Goal: Go to known website: Access a specific website the user already knows

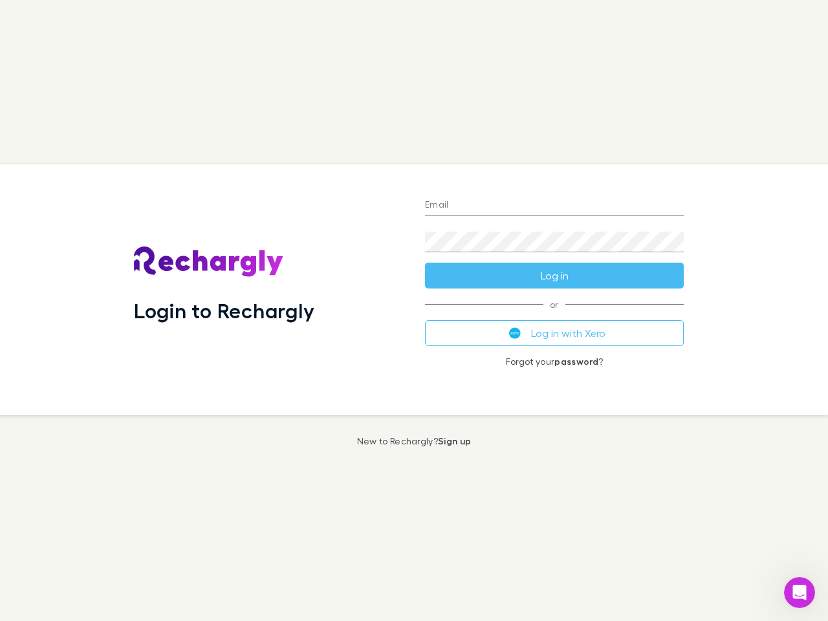
click at [414, 311] on div "Login to Rechargly" at bounding box center [269, 289] width 291 height 251
click at [555, 206] on input "Email" at bounding box center [554, 205] width 259 height 21
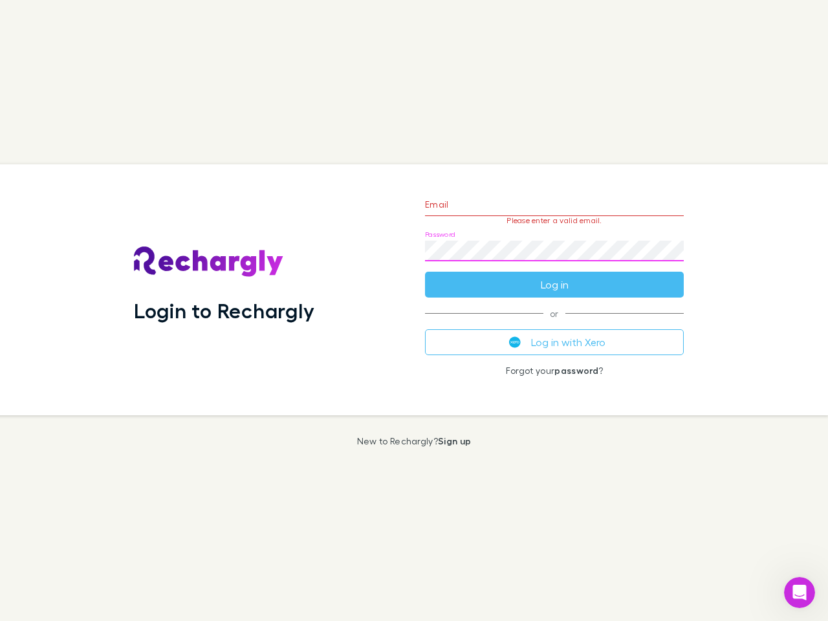
click at [555, 276] on form "Email Please enter a valid email. Password Log in" at bounding box center [554, 241] width 259 height 113
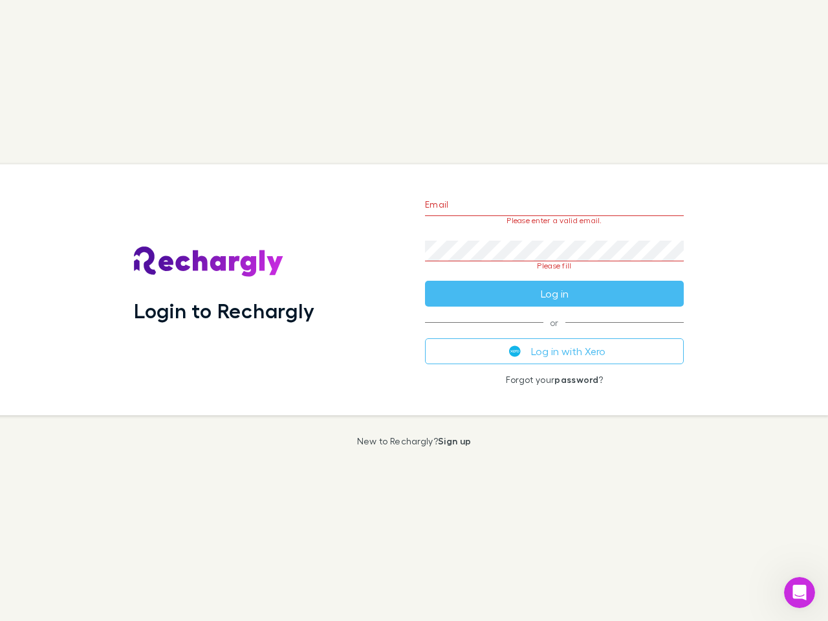
click at [555, 333] on div "Email Please enter a valid email. Password Please fill Log in or Log in with Xe…" at bounding box center [555, 289] width 280 height 251
click at [800, 593] on icon "Open Intercom Messenger" at bounding box center [800, 592] width 21 height 21
